Goal: Transaction & Acquisition: Purchase product/service

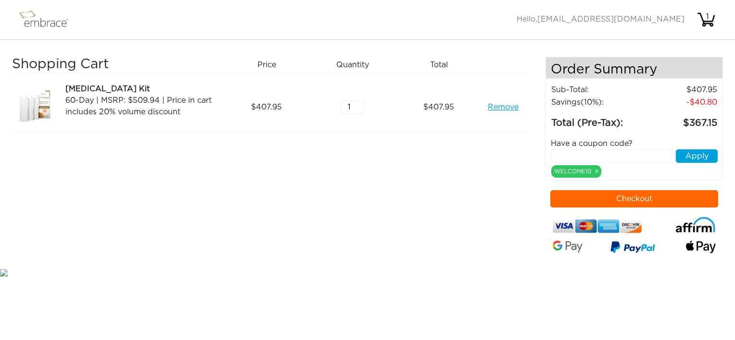
click at [565, 153] on input "text" at bounding box center [613, 156] width 124 height 13
click at [554, 157] on input "VCRM30OFF" at bounding box center [613, 156] width 124 height 13
type input "CRM30OFF"
click at [710, 157] on button "Apply" at bounding box center [697, 156] width 42 height 13
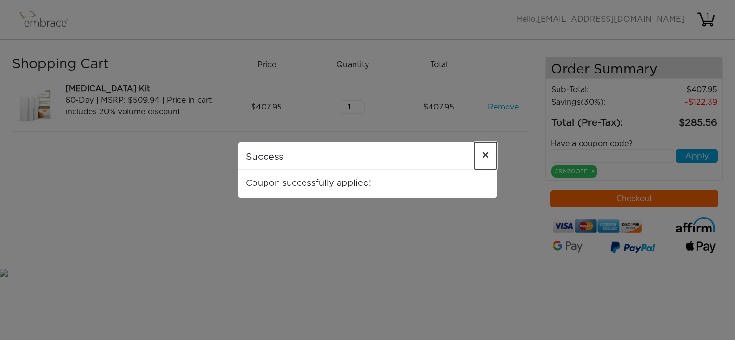
click at [481, 159] on button "×" at bounding box center [485, 155] width 23 height 27
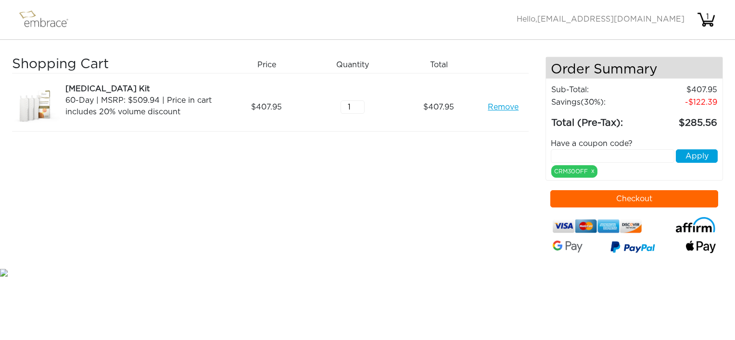
drag, startPoint x: 483, startPoint y: 228, endPoint x: 471, endPoint y: 229, distance: 12.0
click at [483, 228] on div "Shopping Cart Price Quantity Qty Total Tummy Tuck Kit 60-Day | MSRP: $509.94 | …" at bounding box center [278, 162] width 533 height 210
click at [500, 110] on link "Remove" at bounding box center [503, 107] width 31 height 12
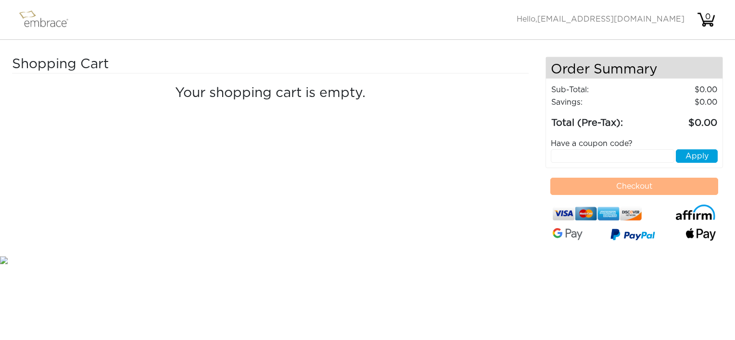
click at [40, 25] on img at bounding box center [48, 20] width 63 height 24
